Goal: Task Accomplishment & Management: Use online tool/utility

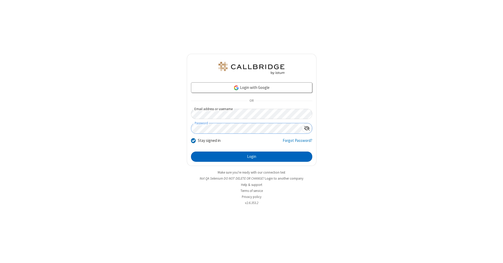
click at [251, 157] on button "Login" at bounding box center [251, 156] width 121 height 10
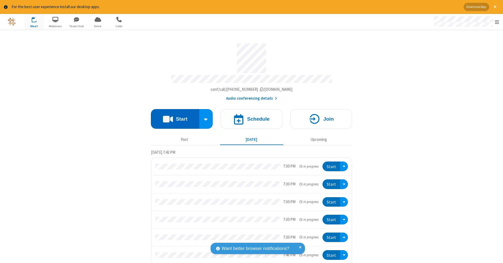
click at [173, 116] on button "Start" at bounding box center [175, 119] width 48 height 20
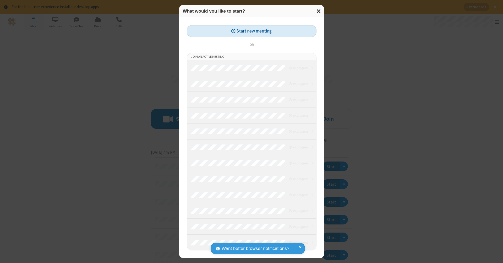
click at [251, 31] on button "Start new meeting" at bounding box center [252, 31] width 130 height 12
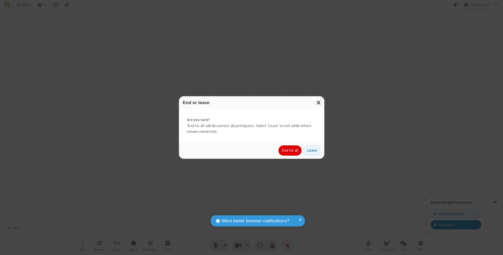
click at [290, 150] on button "End for all" at bounding box center [289, 151] width 23 height 10
